Goal: Information Seeking & Learning: Learn about a topic

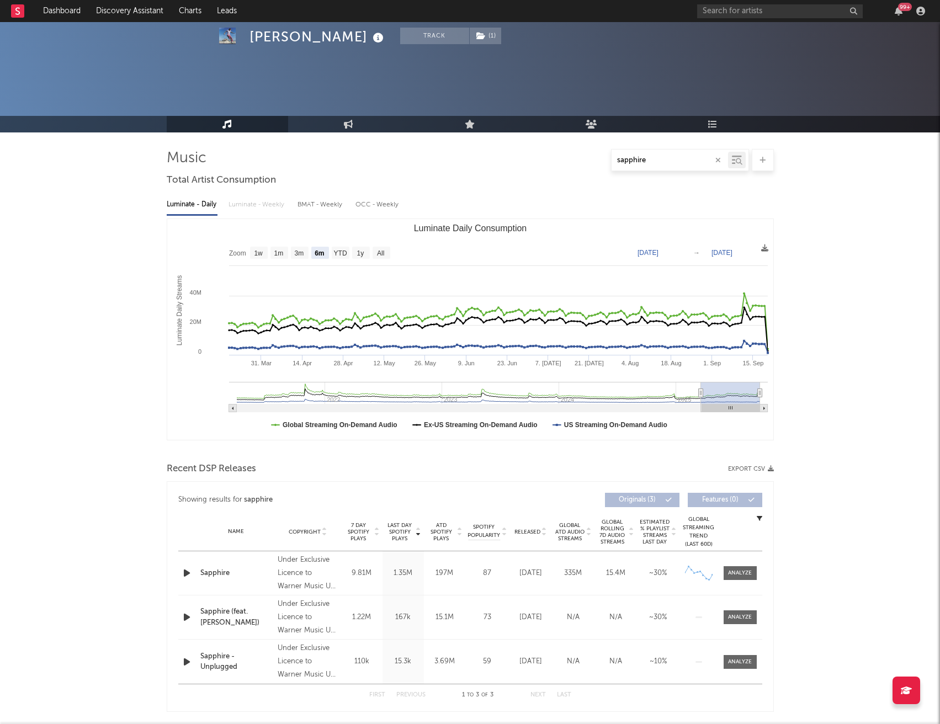
select select "6m"
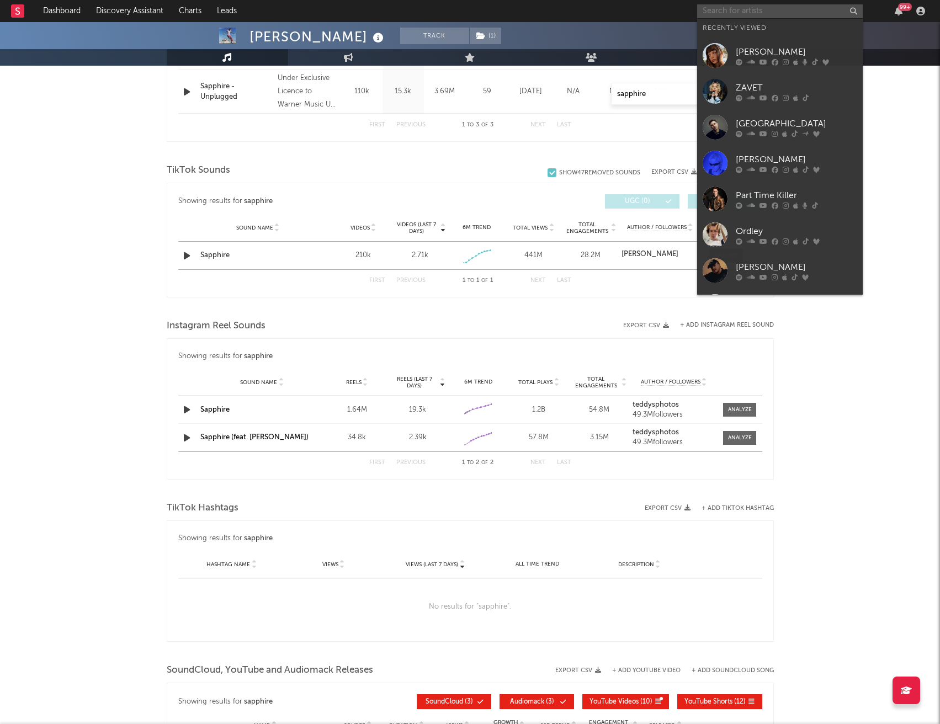
click at [795, 6] on input "text" at bounding box center [780, 11] width 166 height 14
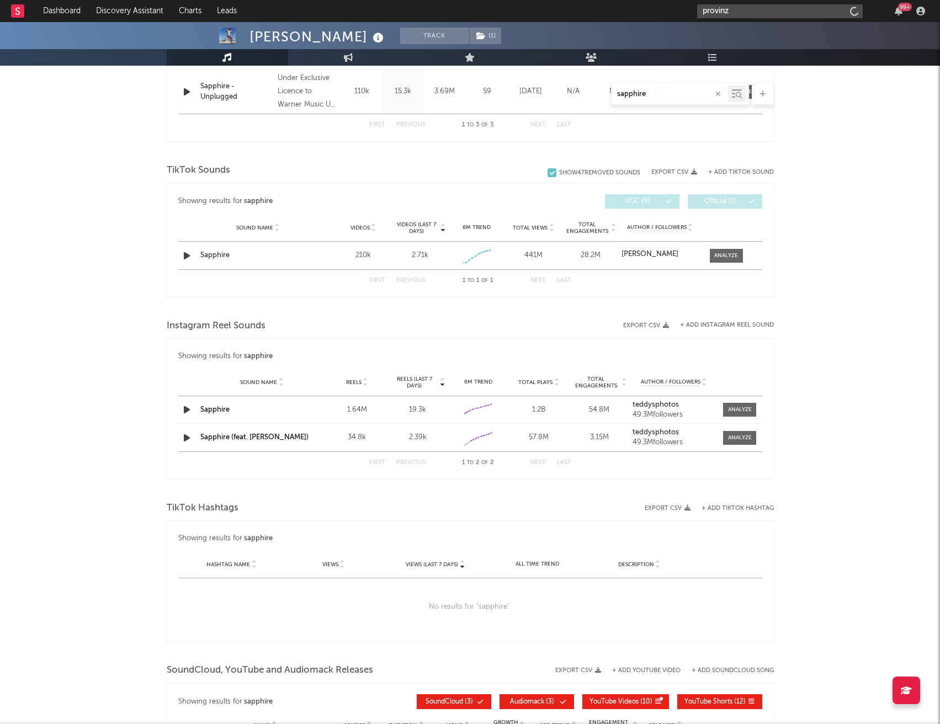
type input "provinz"
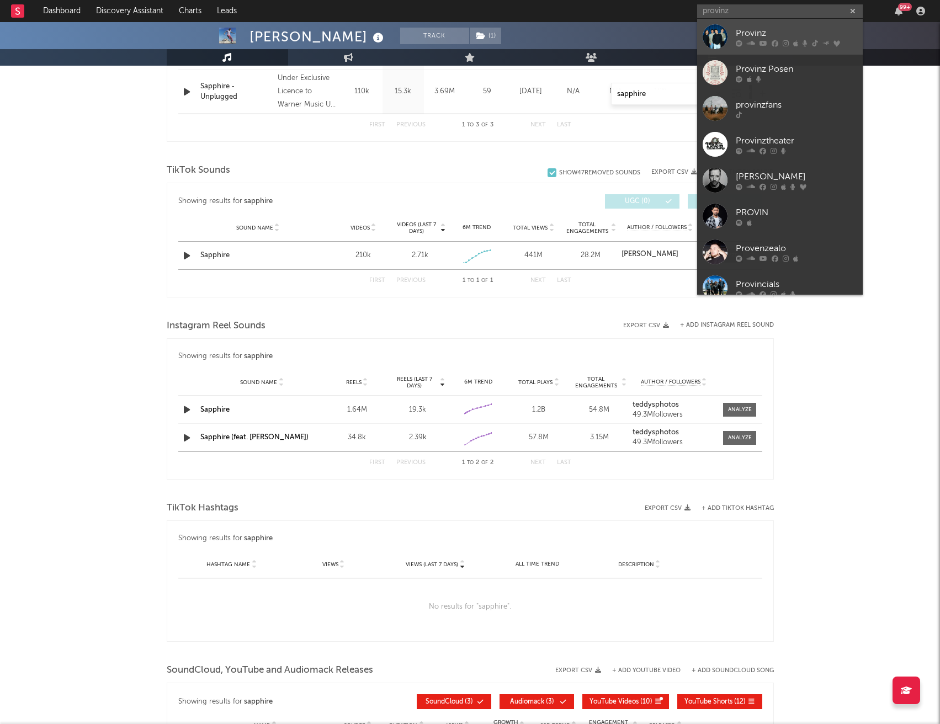
click at [770, 38] on div "Provinz" at bounding box center [796, 32] width 121 height 13
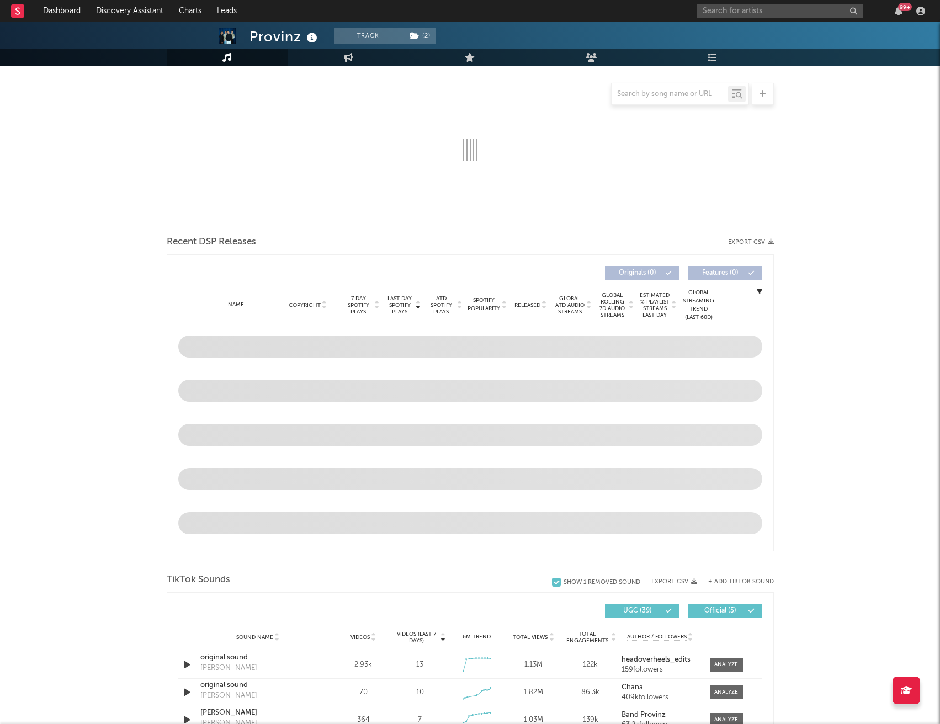
select select "6m"
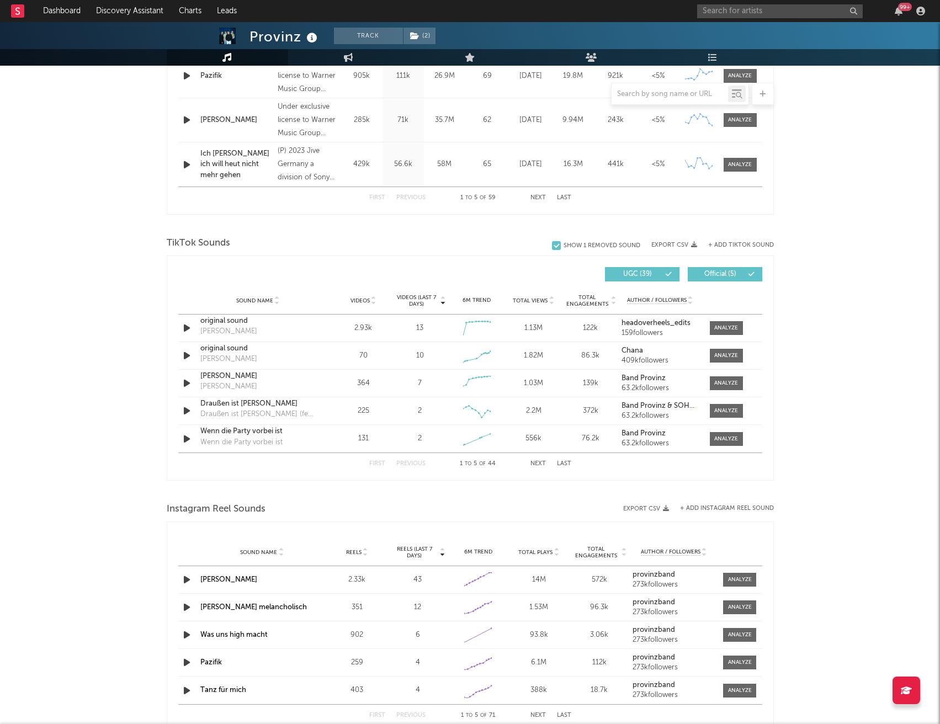
scroll to position [633, 0]
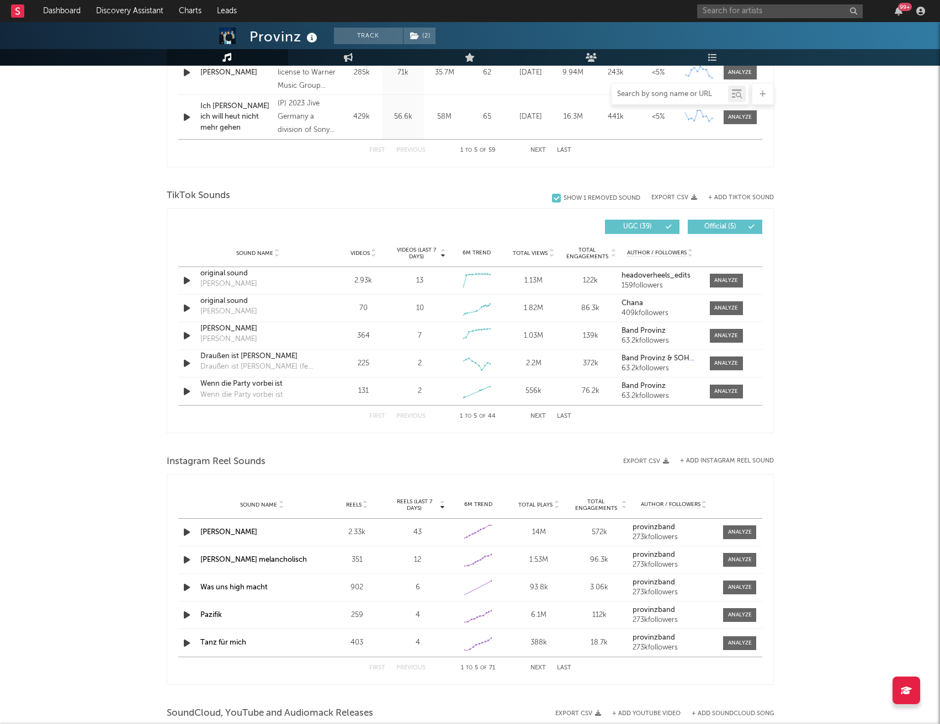
click at [685, 92] on input "text" at bounding box center [669, 94] width 116 height 9
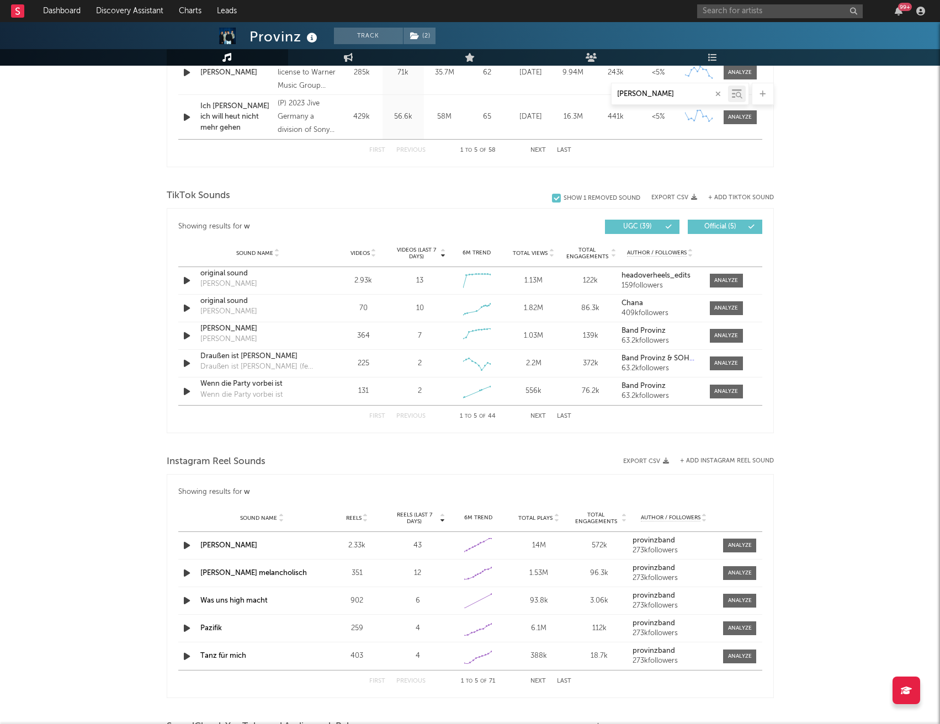
type input "[PERSON_NAME]"
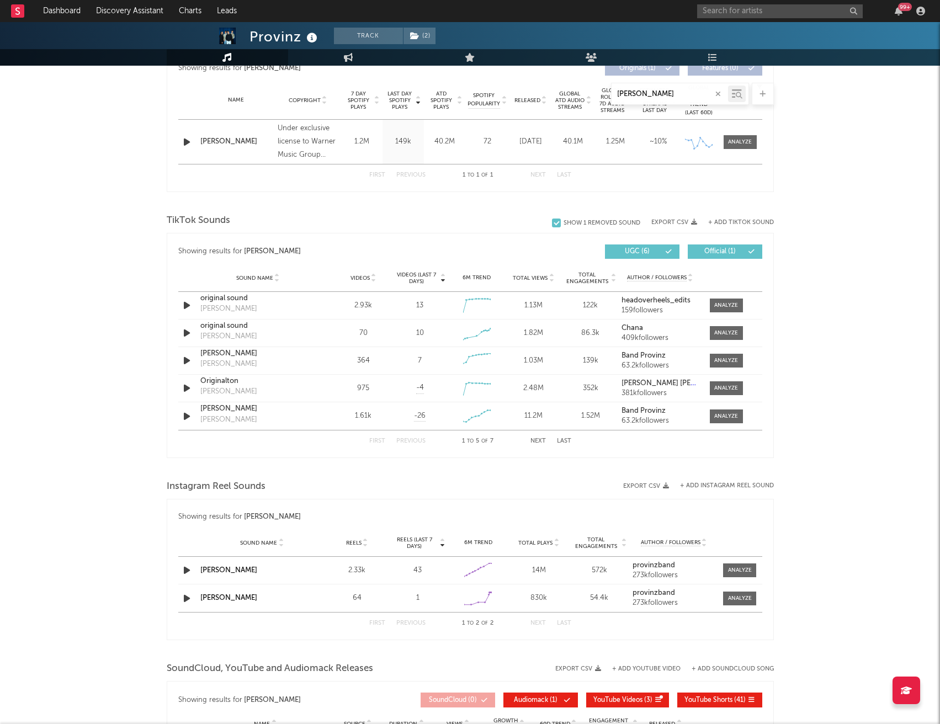
scroll to position [430, 0]
click at [374, 280] on icon at bounding box center [374, 281] width 6 height 4
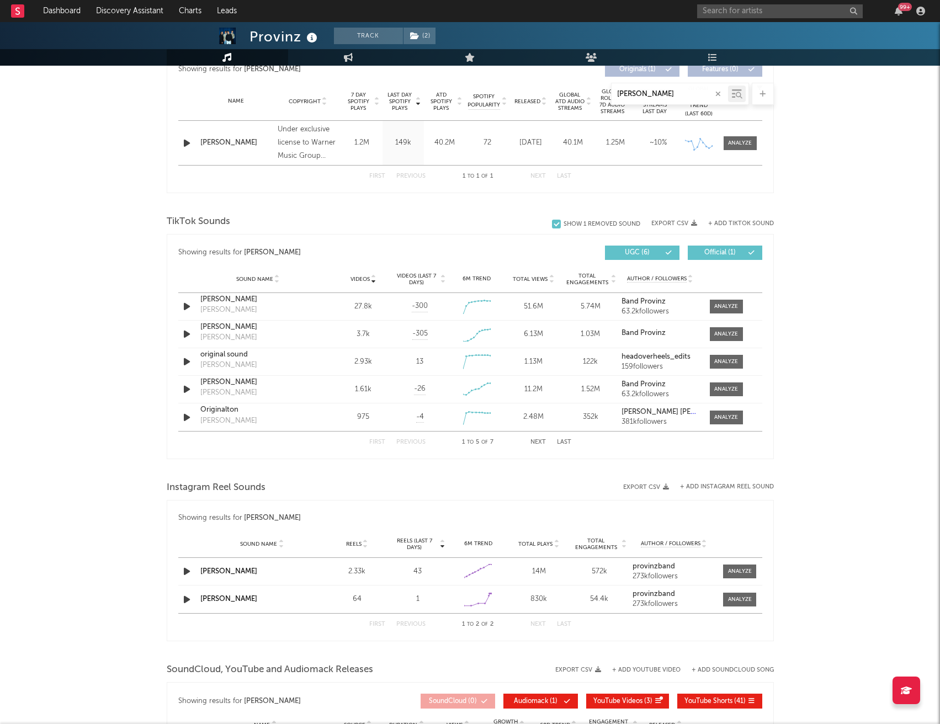
click at [543, 441] on button "Next" at bounding box center [537, 442] width 15 height 6
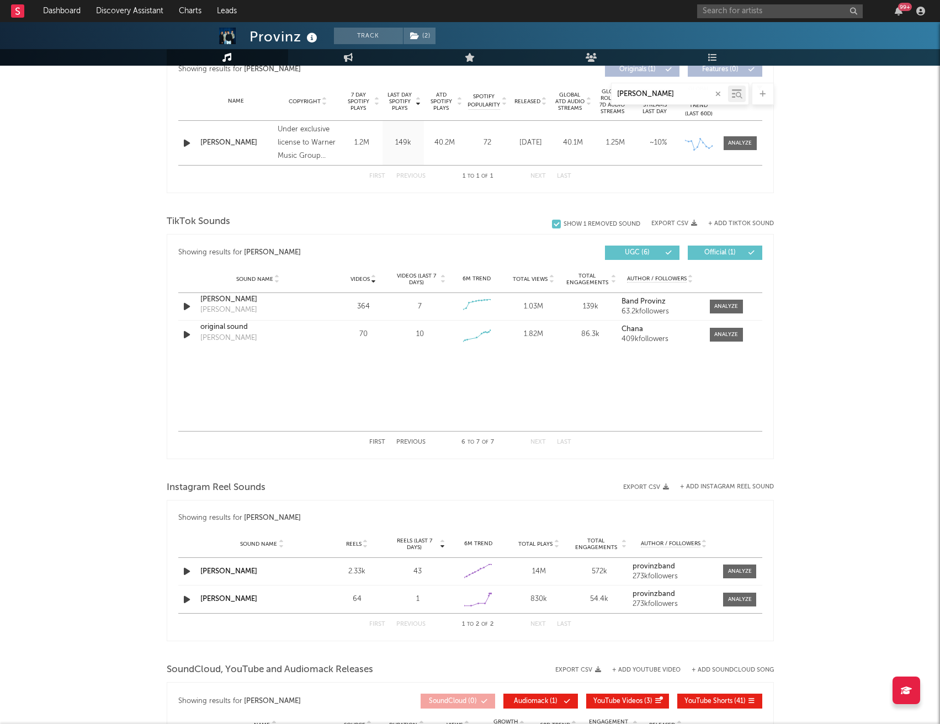
click at [397, 442] on button "Previous" at bounding box center [410, 442] width 29 height 6
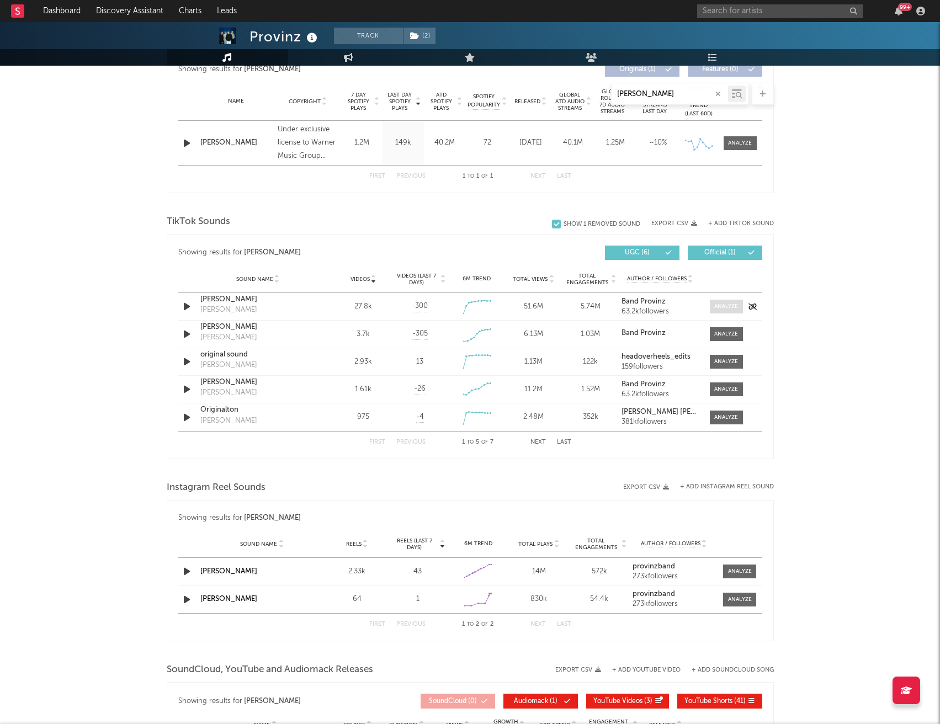
click at [716, 306] on div at bounding box center [726, 306] width 24 height 8
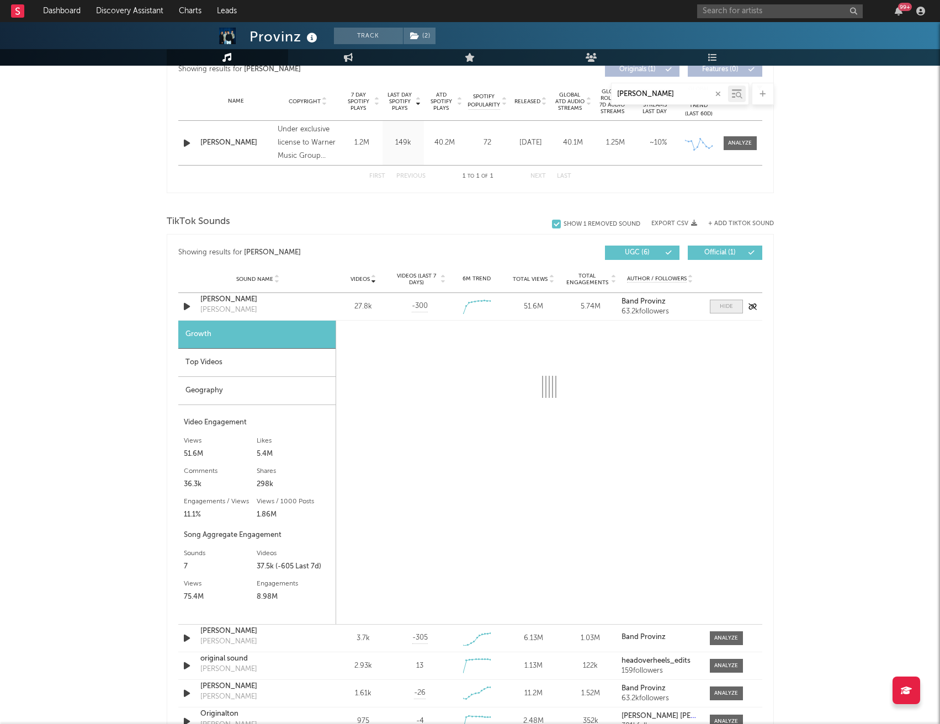
select select "6m"
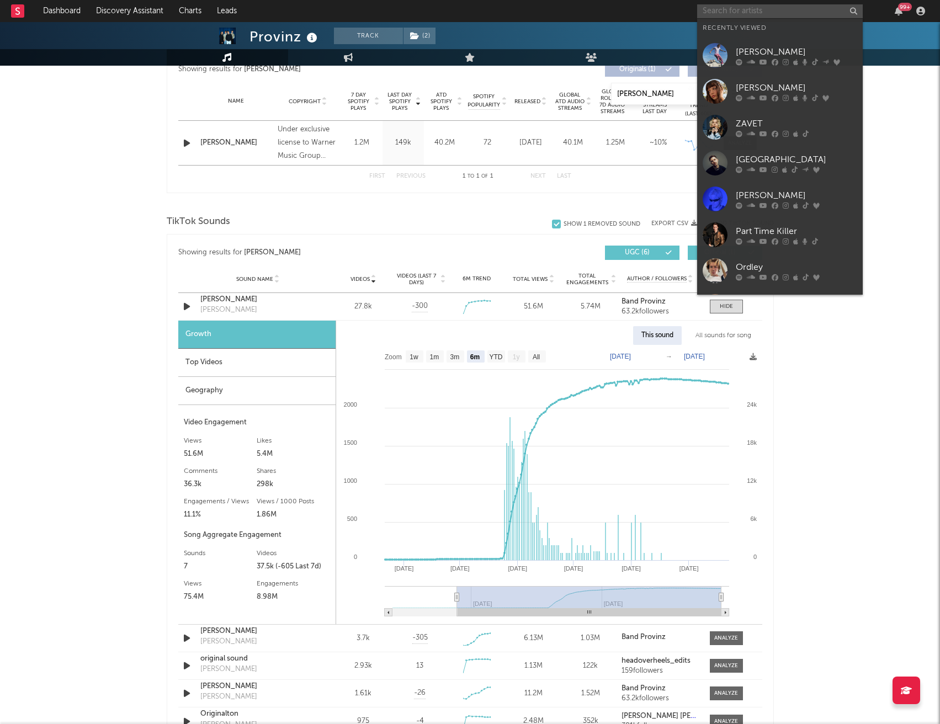
click at [765, 10] on input "text" at bounding box center [780, 11] width 166 height 14
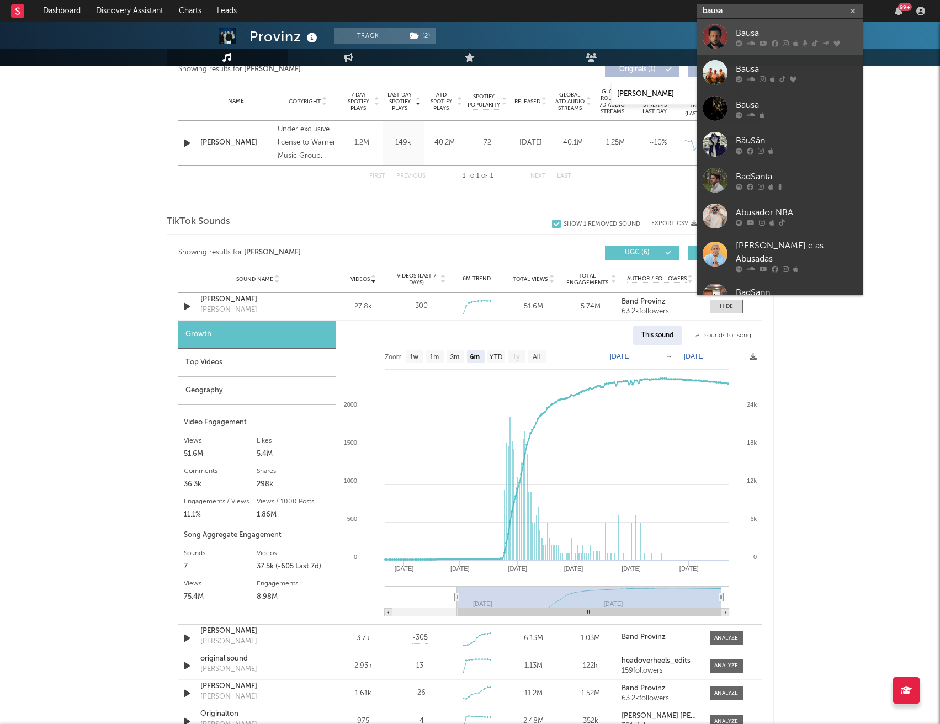
type input "bausa"
click at [770, 25] on link "Bausa" at bounding box center [780, 37] width 166 height 36
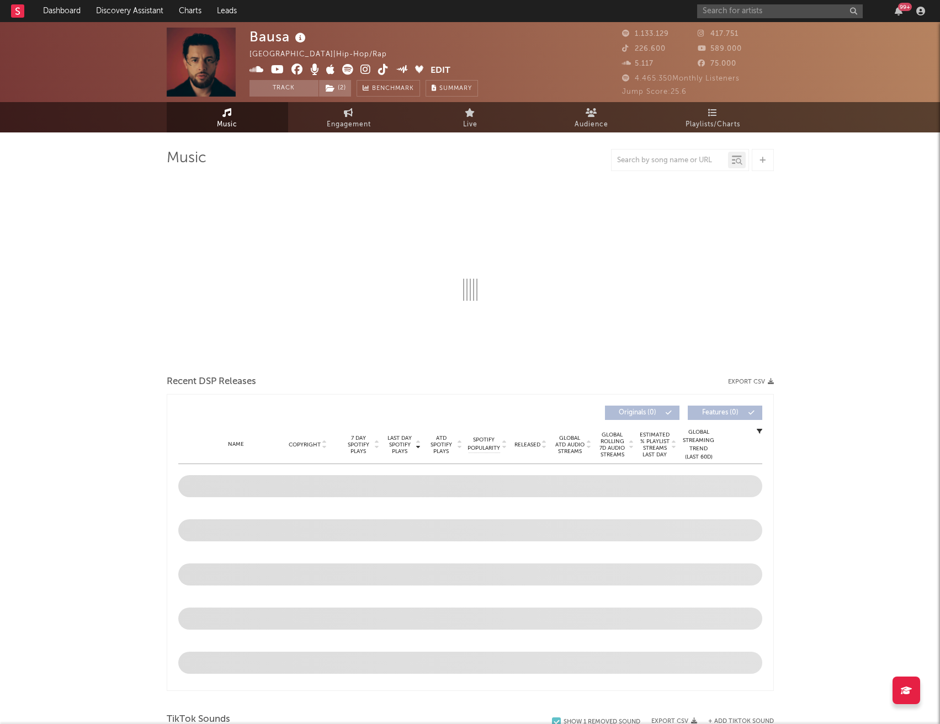
select select "6m"
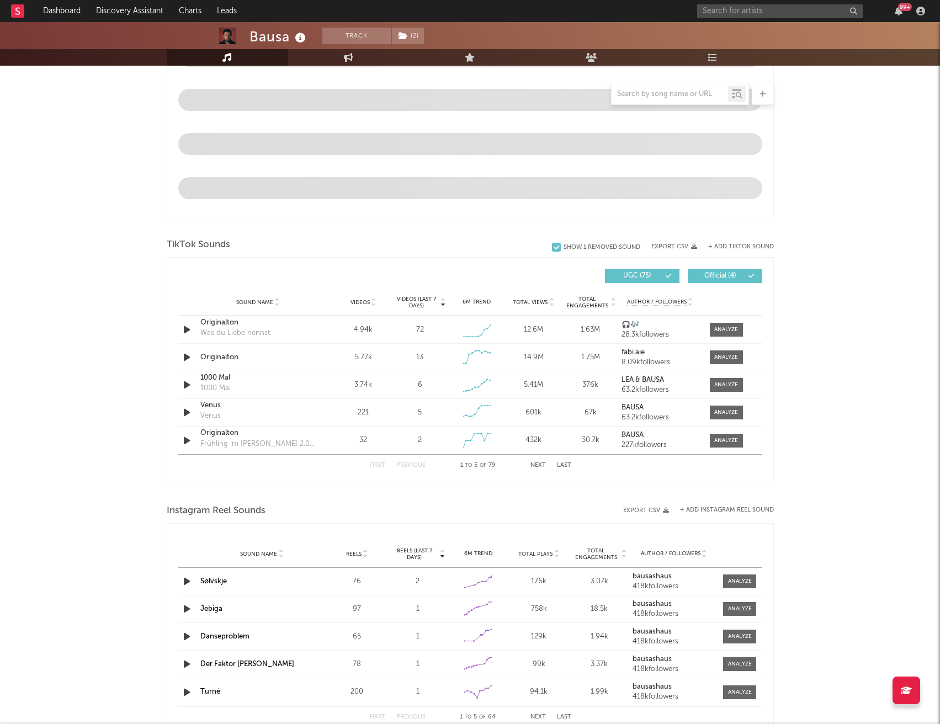
scroll to position [563, 0]
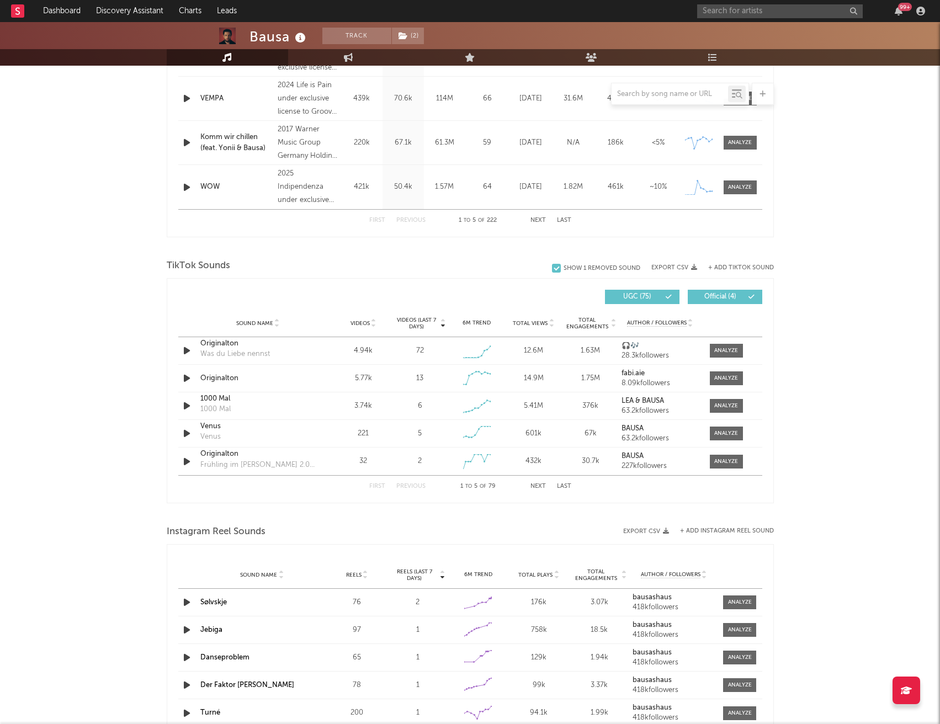
click at [658, 87] on div at bounding box center [669, 94] width 116 height 14
click at [663, 97] on input "text" at bounding box center [669, 94] width 116 height 9
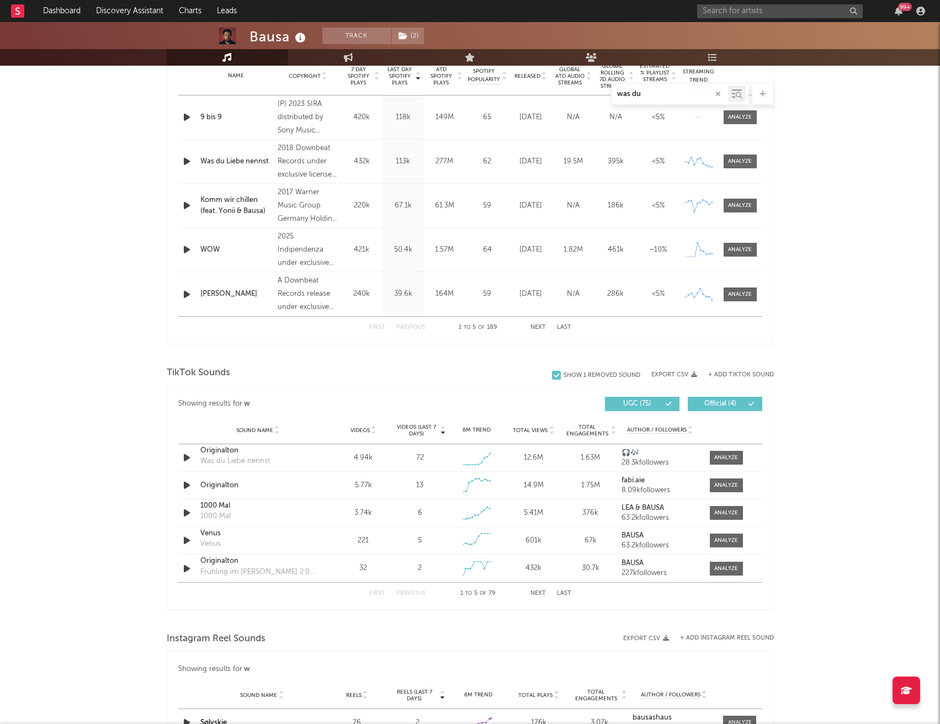
scroll to position [464, 0]
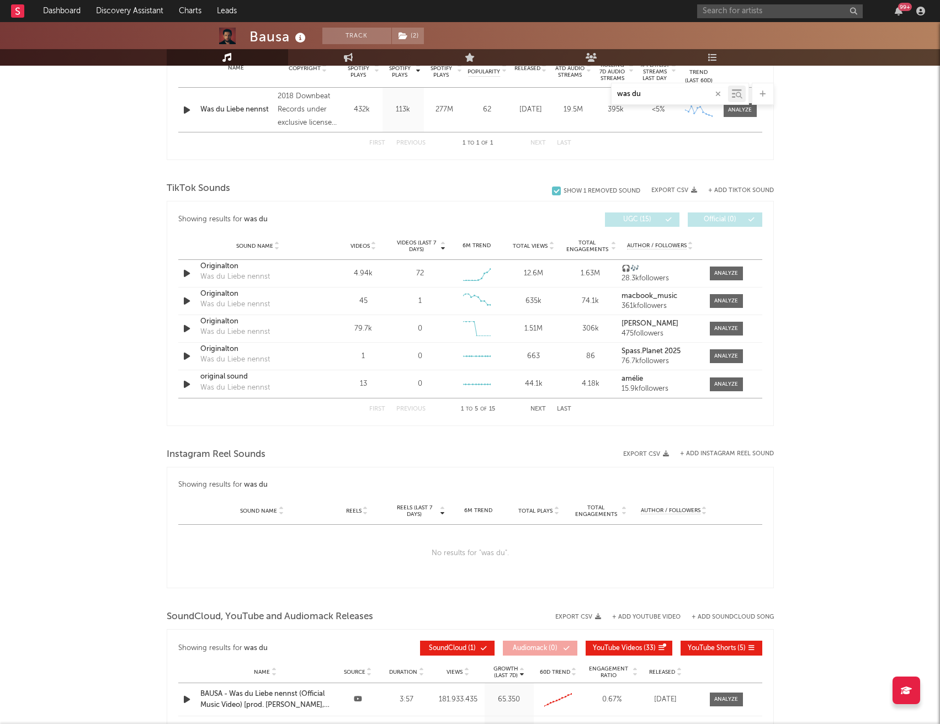
type input "was du"
click at [373, 250] on icon at bounding box center [374, 248] width 6 height 4
click at [537, 408] on button "Next" at bounding box center [537, 409] width 15 height 6
click at [416, 407] on button "Previous" at bounding box center [410, 409] width 29 height 6
click at [539, 406] on button "Next" at bounding box center [537, 409] width 15 height 6
